Goal: Task Accomplishment & Management: Complete application form

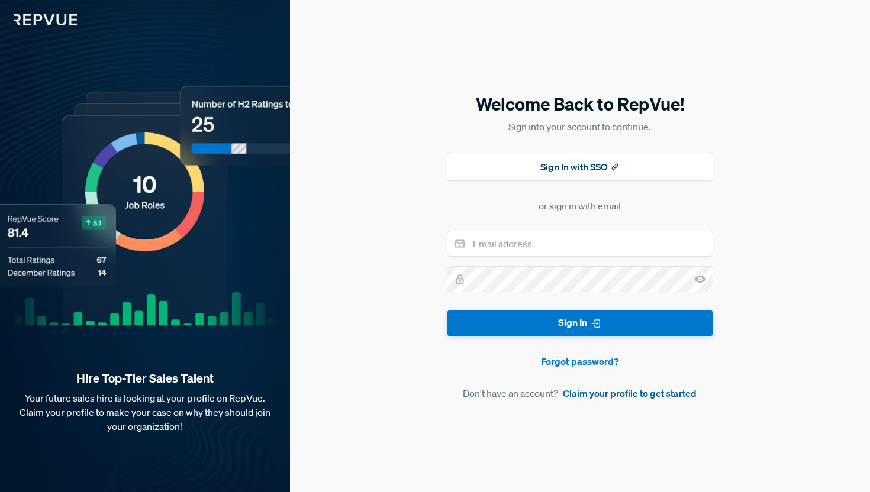
click at [586, 396] on link "Claim your profile to get started" at bounding box center [630, 393] width 134 height 14
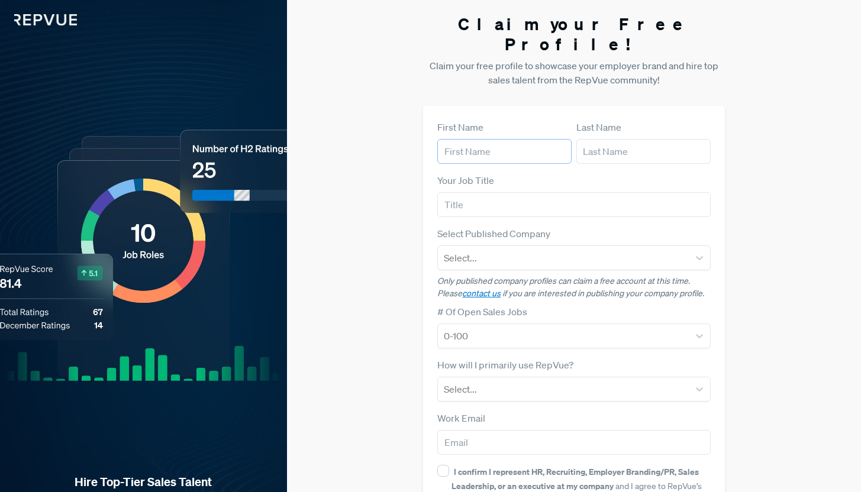
click at [505, 139] on input "text" at bounding box center [504, 151] width 134 height 25
type input "[PERSON_NAME]"
type input "[EMAIL_ADDRESS][DOMAIN_NAME]"
click at [495, 173] on div "Your Job Title" at bounding box center [573, 195] width 273 height 44
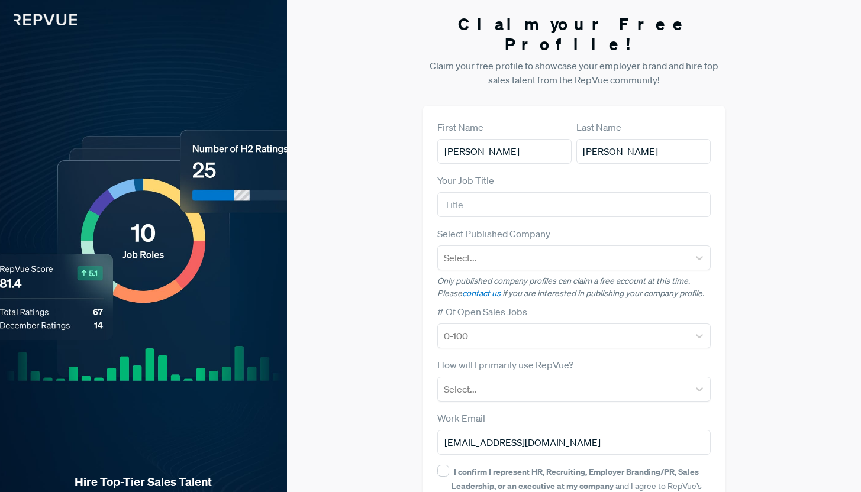
scroll to position [83, 0]
